Goal: Navigation & Orientation: Find specific page/section

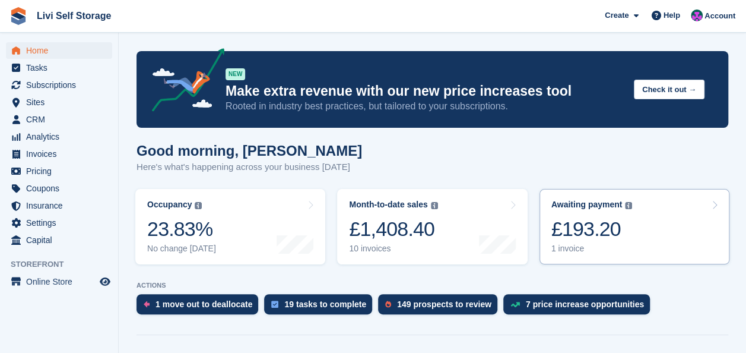
click at [575, 239] on div "£193.20" at bounding box center [591, 229] width 81 height 24
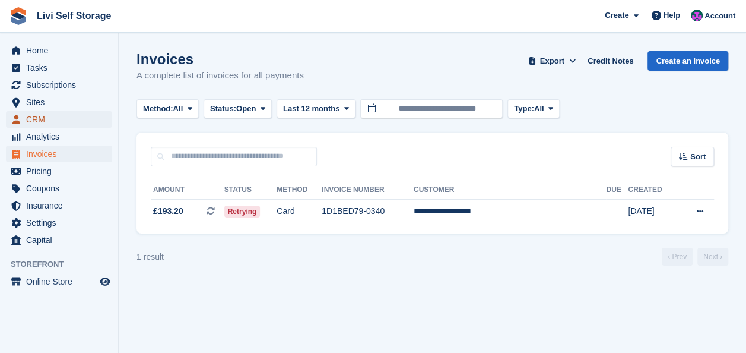
click at [33, 117] on span "CRM" at bounding box center [61, 119] width 71 height 17
